Goal: Communication & Community: Answer question/provide support

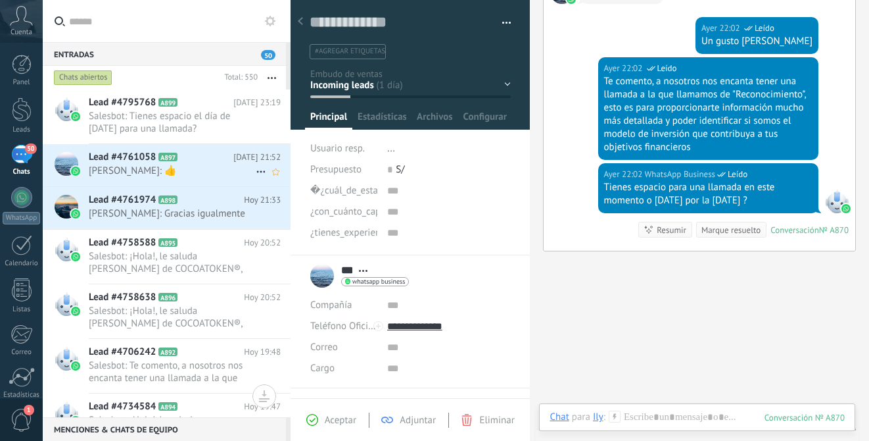
click at [195, 121] on span "Salesbot: Tienes espacio el día de [DATE] para una llamada?" at bounding box center [172, 122] width 167 height 25
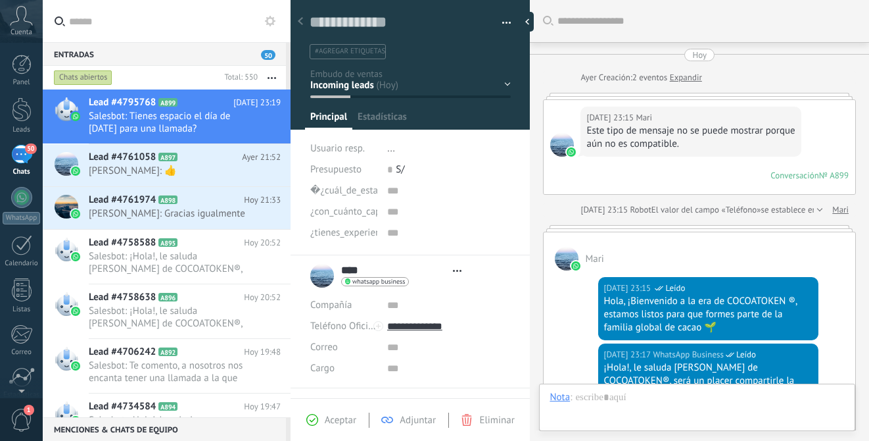
type textarea "**********"
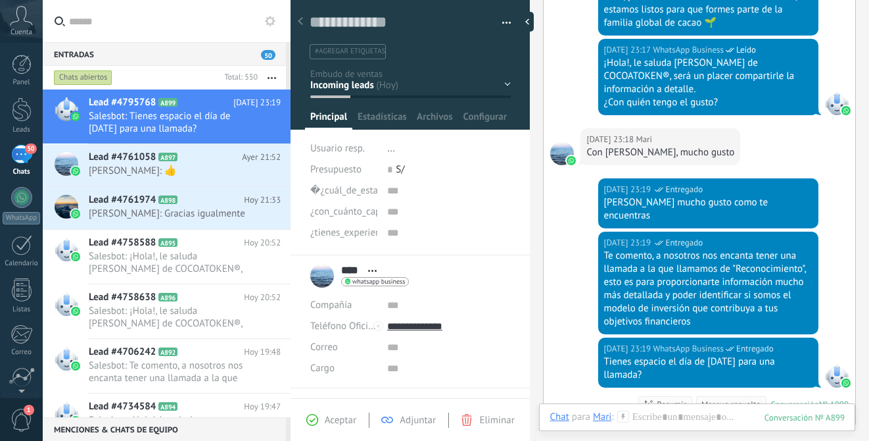
scroll to position [306, 0]
